Goal: Book appointment/travel/reservation

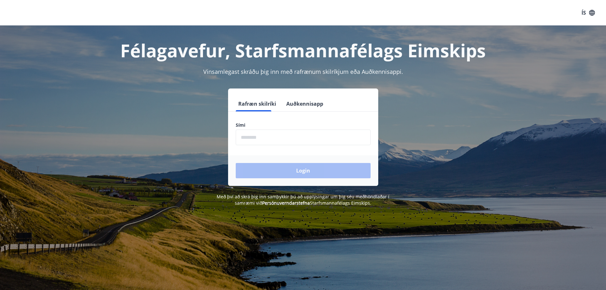
click at [260, 134] on input "phone" at bounding box center [303, 137] width 135 height 16
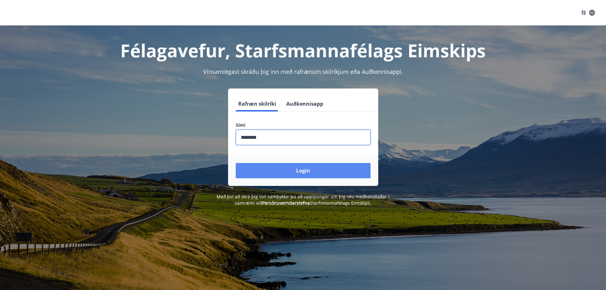
type input "********"
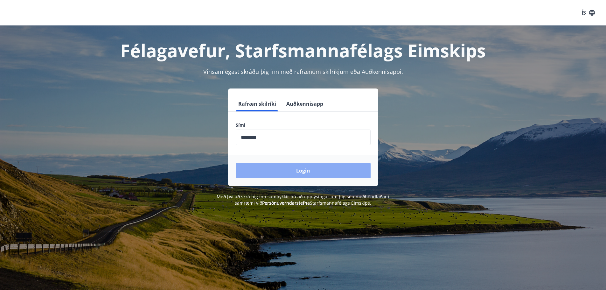
click at [293, 168] on button "Login" at bounding box center [303, 170] width 135 height 15
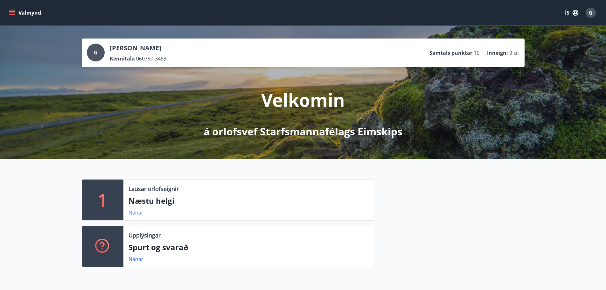
click at [138, 213] on link "Nánar" at bounding box center [136, 212] width 15 height 7
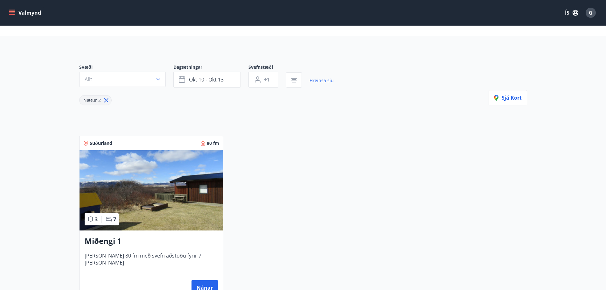
scroll to position [64, 0]
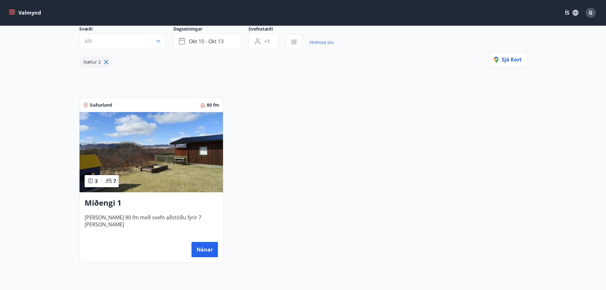
click at [147, 172] on img at bounding box center [151, 152] width 143 height 80
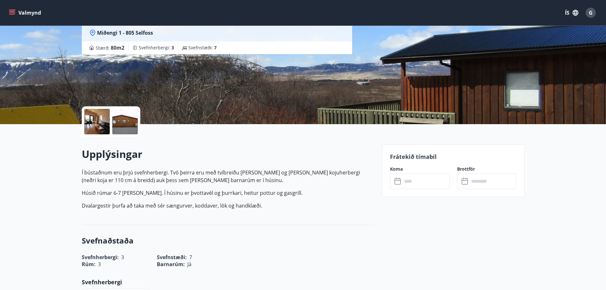
scroll to position [32, 0]
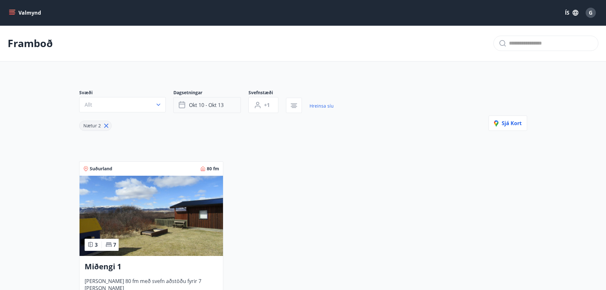
click at [212, 107] on span "okt 10 - okt 13" at bounding box center [206, 104] width 35 height 7
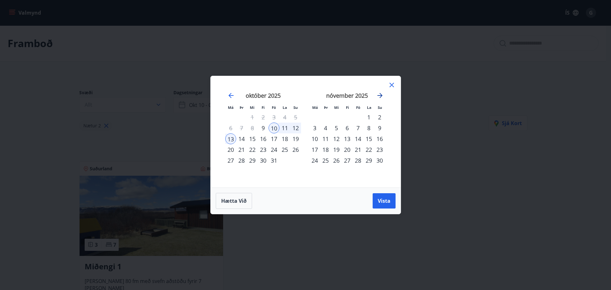
click at [383, 95] on icon "Move forward to switch to the next month." at bounding box center [380, 96] width 8 height 8
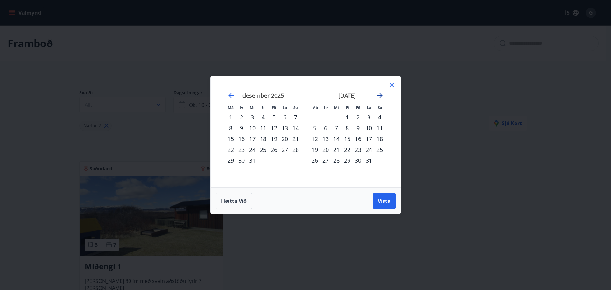
click at [383, 95] on icon "Move forward to switch to the next month." at bounding box center [380, 96] width 8 height 8
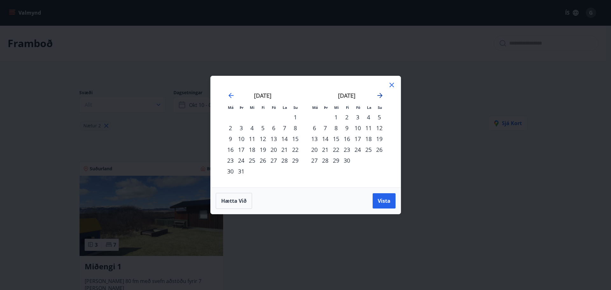
click at [383, 95] on icon "Move forward to switch to the next month." at bounding box center [380, 96] width 8 height 8
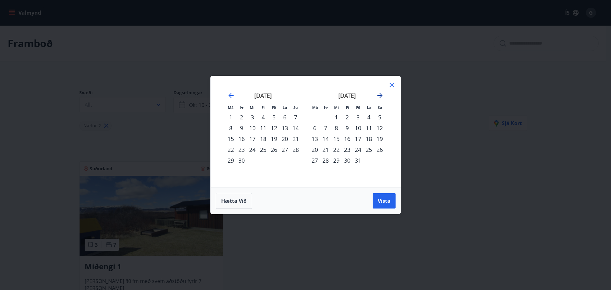
click at [383, 95] on icon "Move forward to switch to the next month." at bounding box center [380, 96] width 8 height 8
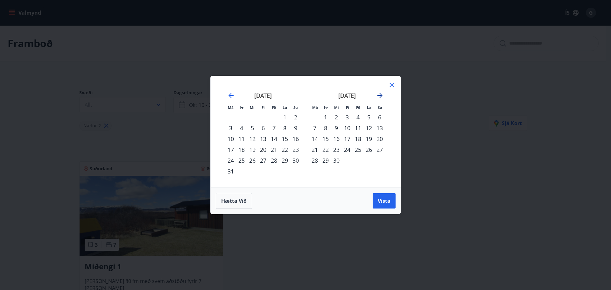
click at [383, 95] on icon "Move forward to switch to the next month." at bounding box center [380, 96] width 8 height 8
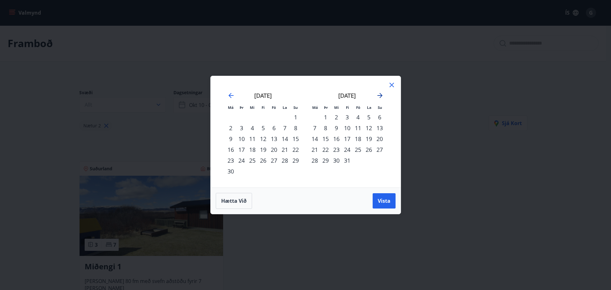
click at [383, 95] on icon "Move forward to switch to the next month." at bounding box center [380, 96] width 8 height 8
click at [382, 165] on div "31" at bounding box center [379, 160] width 11 height 11
click at [377, 162] on div "31" at bounding box center [379, 160] width 11 height 11
click at [386, 202] on span "Vista" at bounding box center [384, 200] width 13 height 7
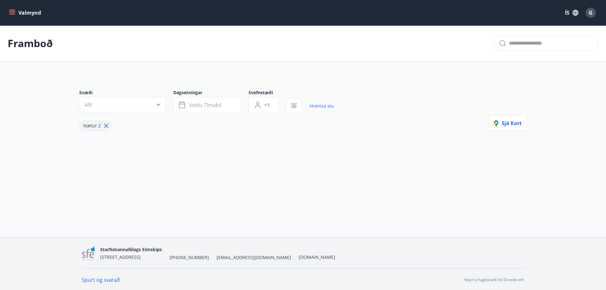
scroll to position [1, 0]
click at [209, 106] on span "Veldu tímabil" at bounding box center [205, 104] width 32 height 7
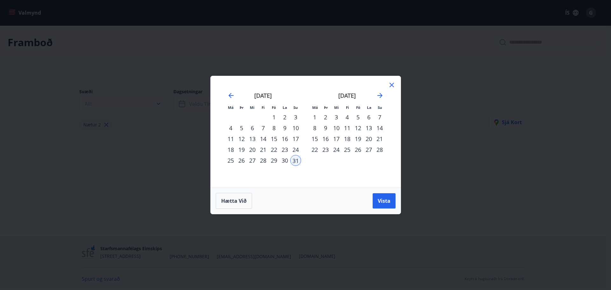
click at [296, 162] on div "31" at bounding box center [295, 160] width 11 height 11
click at [388, 199] on span "Vista" at bounding box center [384, 200] width 13 height 7
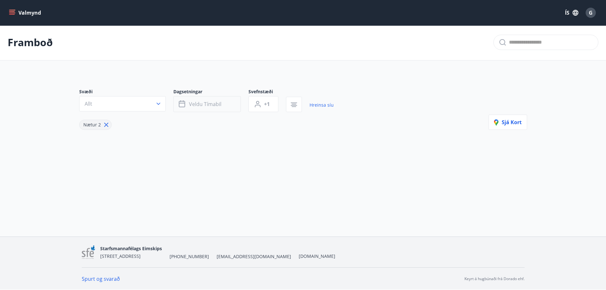
click at [199, 102] on span "Veldu tímabil" at bounding box center [205, 104] width 32 height 7
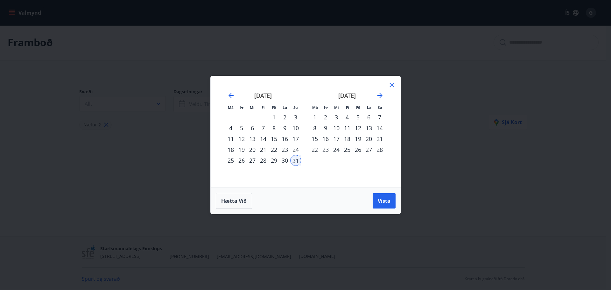
click at [240, 131] on div "5" at bounding box center [241, 127] width 11 height 11
click at [387, 85] on div "[DATE] 1 2 3 4 5 6 7 8 9 10 11 12 13 14 15 16 17 18 19 20 21 22 23 24 25 26 27 …" at bounding box center [347, 136] width 84 height 104
click at [391, 85] on icon at bounding box center [391, 85] width 4 height 4
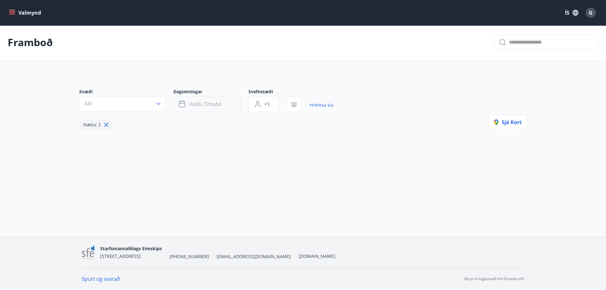
click at [210, 105] on span "Veldu tímabil" at bounding box center [205, 104] width 32 height 7
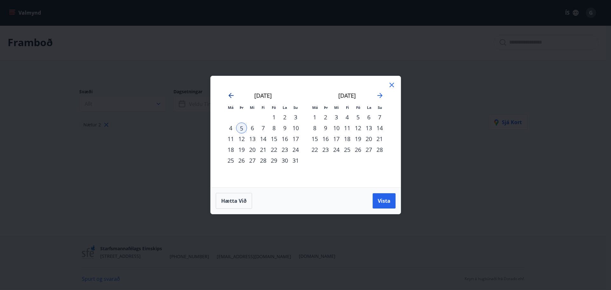
click at [232, 94] on icon "Move backward to switch to the previous month." at bounding box center [231, 96] width 8 height 8
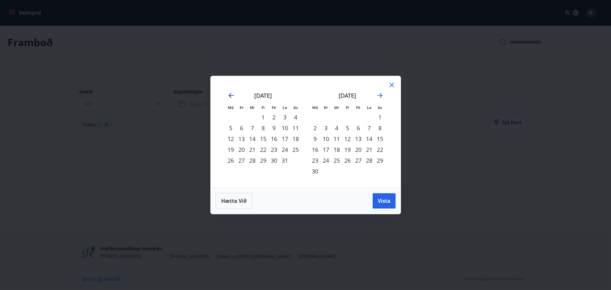
click at [232, 94] on icon "Move backward to switch to the previous month." at bounding box center [231, 96] width 8 height 8
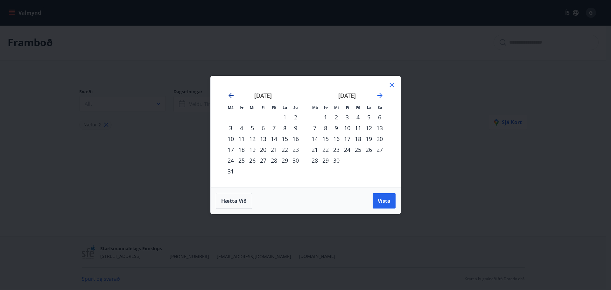
click at [232, 94] on icon "Move backward to switch to the previous month." at bounding box center [231, 96] width 8 height 8
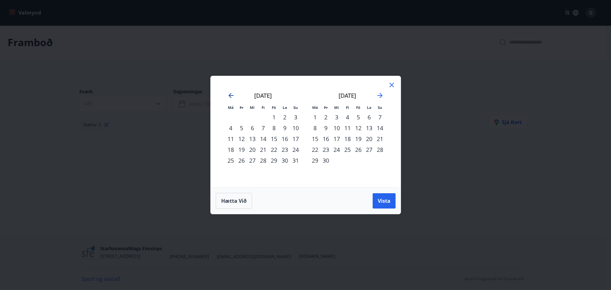
click at [232, 94] on icon "Move backward to switch to the previous month." at bounding box center [231, 96] width 8 height 8
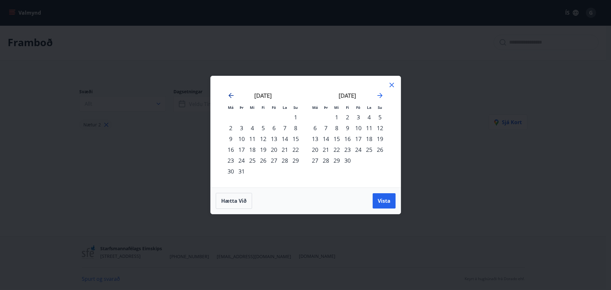
click at [232, 94] on icon "Move backward to switch to the previous month." at bounding box center [231, 96] width 8 height 8
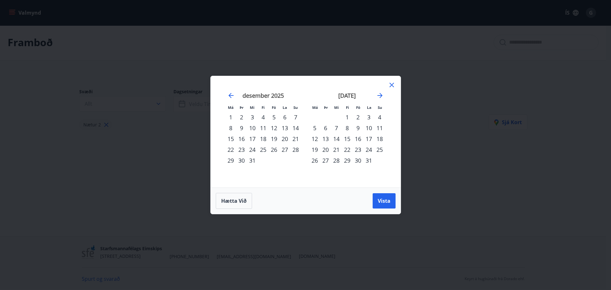
click at [233, 118] on div "1" at bounding box center [230, 117] width 11 height 11
click at [361, 147] on div "23" at bounding box center [357, 149] width 11 height 11
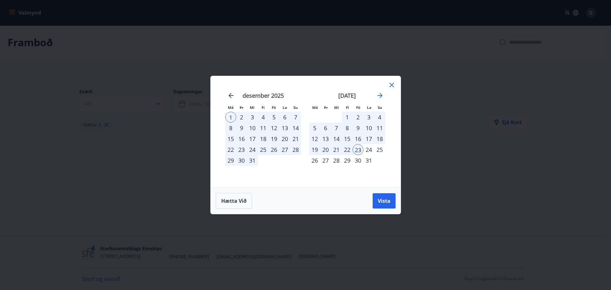
click at [228, 96] on icon "Move backward to switch to the previous month." at bounding box center [231, 96] width 8 height 8
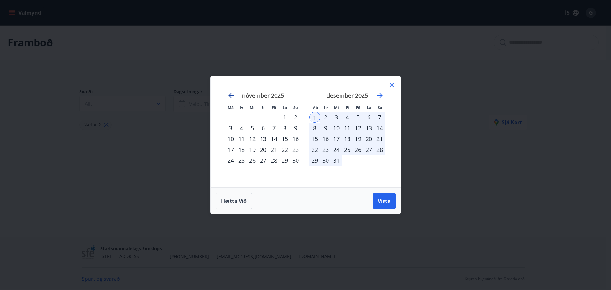
click at [232, 99] on icon "Move backward to switch to the previous month." at bounding box center [231, 96] width 8 height 8
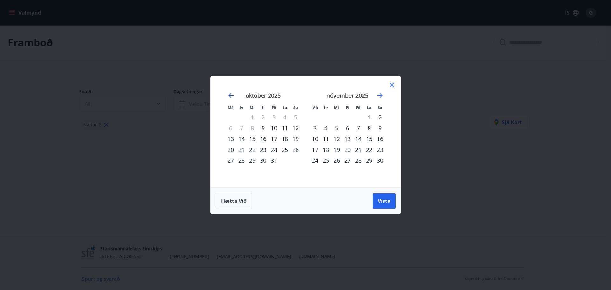
click at [232, 99] on icon "Move backward to switch to the previous month." at bounding box center [231, 96] width 8 height 8
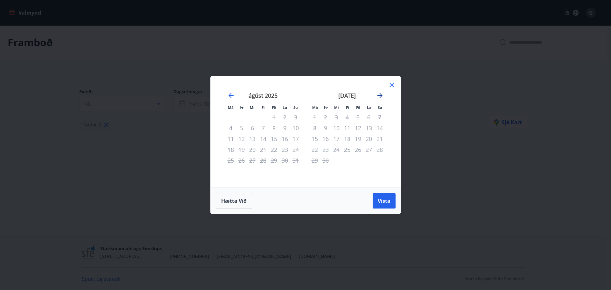
click at [381, 97] on icon "Move forward to switch to the next month." at bounding box center [380, 96] width 8 height 8
click at [344, 127] on div "9" at bounding box center [347, 127] width 11 height 11
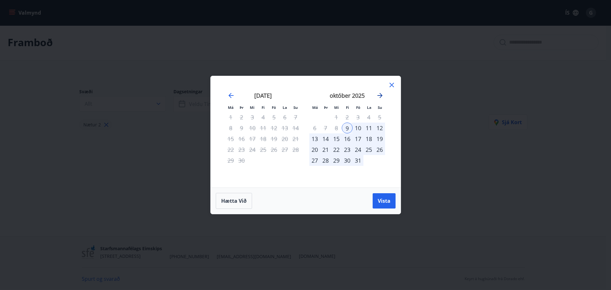
click at [380, 95] on icon "Move forward to switch to the next month." at bounding box center [379, 95] width 5 height 5
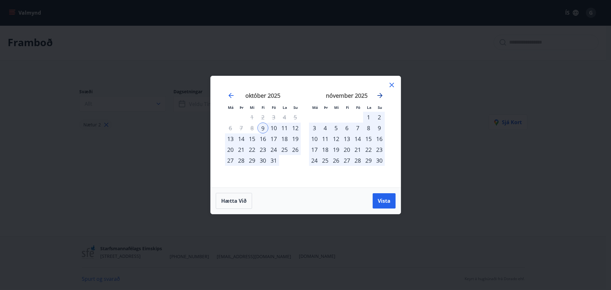
click at [380, 95] on icon "Move forward to switch to the next month." at bounding box center [379, 95] width 5 height 5
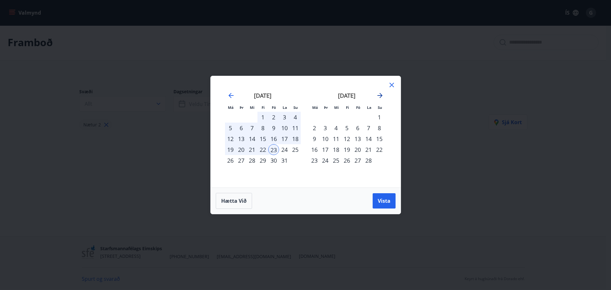
click at [380, 95] on icon "Move forward to switch to the next month." at bounding box center [379, 95] width 5 height 5
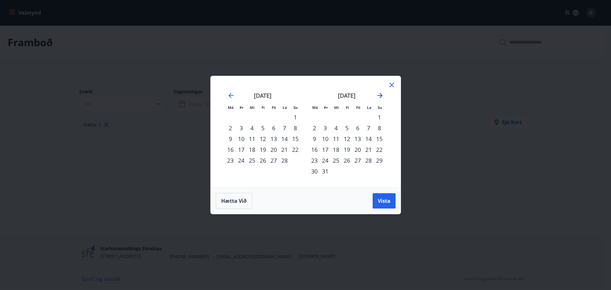
click at [380, 95] on icon "Move forward to switch to the next month." at bounding box center [379, 95] width 5 height 5
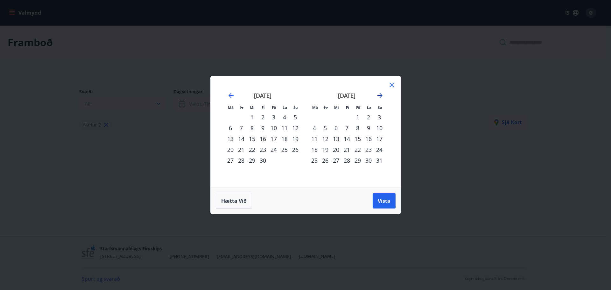
click at [380, 95] on icon "Move forward to switch to the next month." at bounding box center [379, 95] width 5 height 5
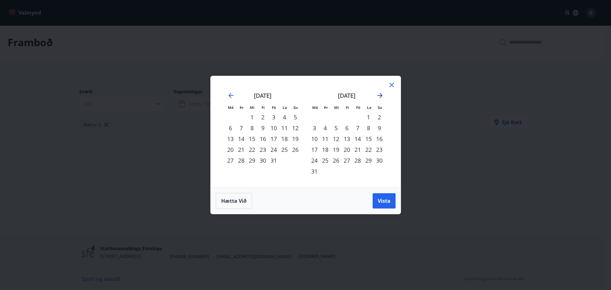
click at [380, 95] on icon "Move forward to switch to the next month." at bounding box center [379, 95] width 5 height 5
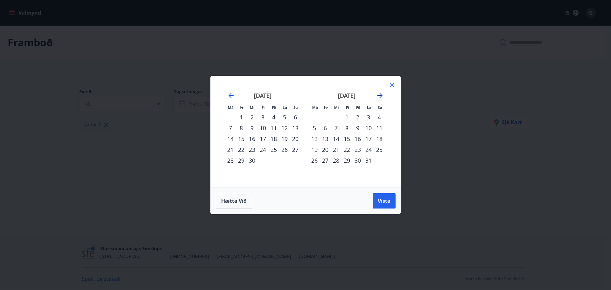
click at [380, 95] on icon "Move forward to switch to the next month." at bounding box center [379, 95] width 5 height 5
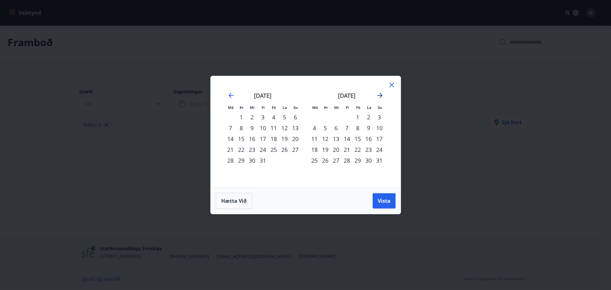
click at [380, 95] on icon "Move forward to switch to the next month." at bounding box center [379, 95] width 5 height 5
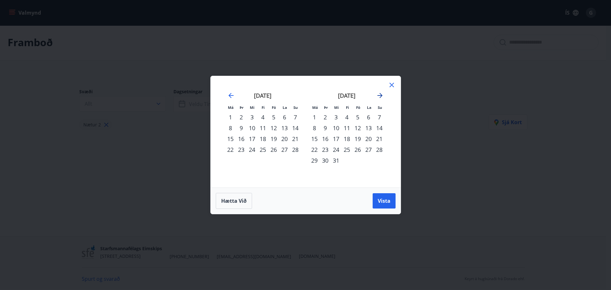
click at [380, 95] on icon "Move forward to switch to the next month." at bounding box center [379, 95] width 5 height 5
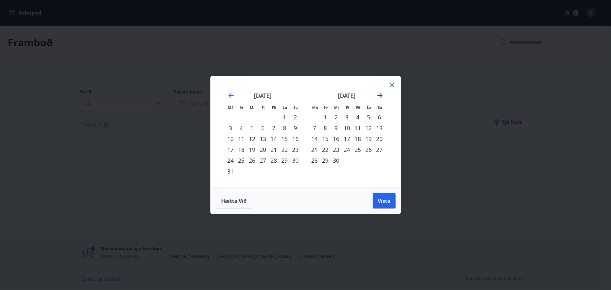
click at [380, 95] on icon "Move forward to switch to the next month." at bounding box center [379, 95] width 5 height 5
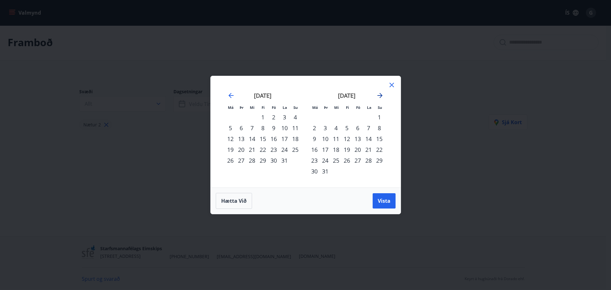
click at [380, 95] on icon "Move forward to switch to the next month." at bounding box center [379, 95] width 5 height 5
click at [348, 159] on div "30" at bounding box center [347, 160] width 11 height 11
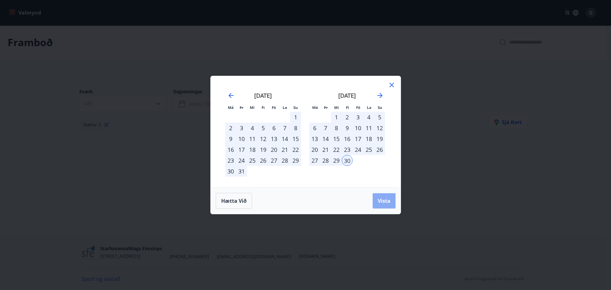
click at [382, 199] on span "Vista" at bounding box center [384, 200] width 13 height 7
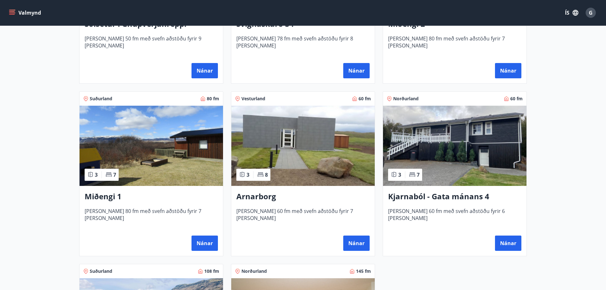
click at [296, 170] on img at bounding box center [302, 146] width 143 height 80
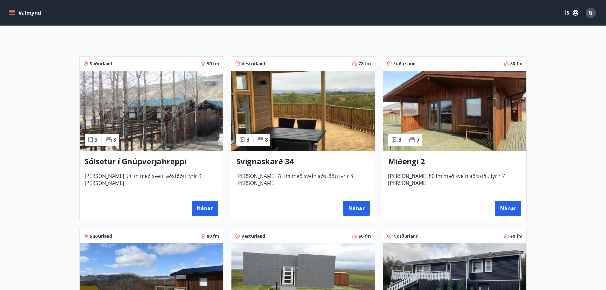
scroll to position [95, 0]
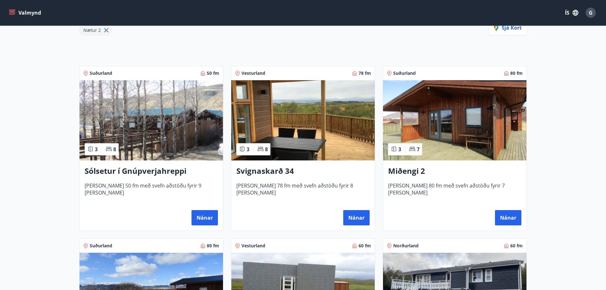
click at [462, 143] on img at bounding box center [454, 120] width 143 height 80
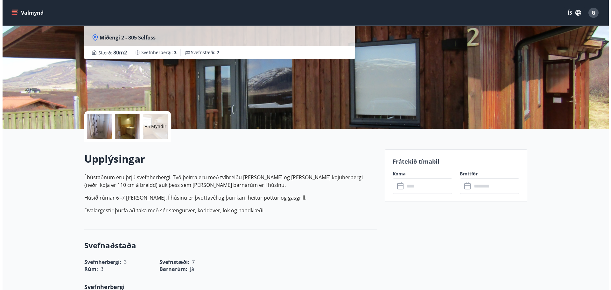
scroll to position [64, 0]
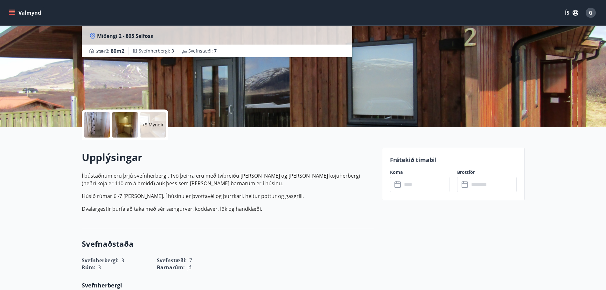
click at [131, 127] on div at bounding box center [124, 124] width 25 height 25
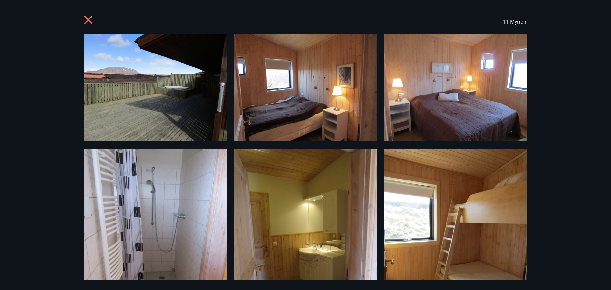
scroll to position [0, 0]
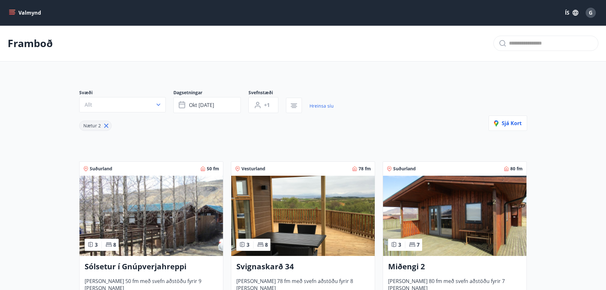
click at [105, 124] on icon at bounding box center [106, 125] width 7 height 7
